Goal: Navigation & Orientation: Find specific page/section

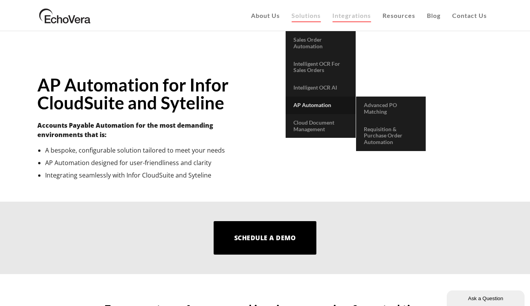
click at [324, 103] on span "AP Automation" at bounding box center [312, 105] width 38 height 7
